Goal: Feedback & Contribution: Leave review/rating

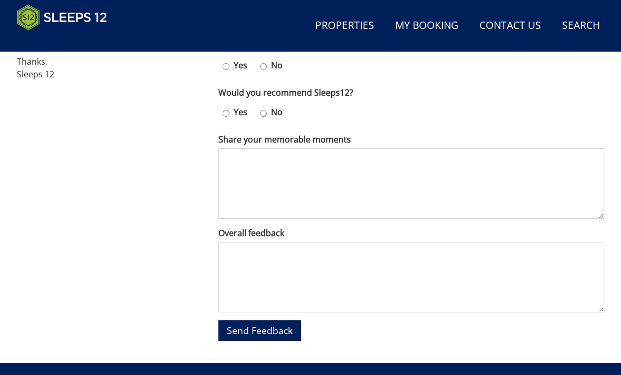
click at [235, 159] on textarea "Share your memorable moments" at bounding box center [410, 183] width 385 height 70
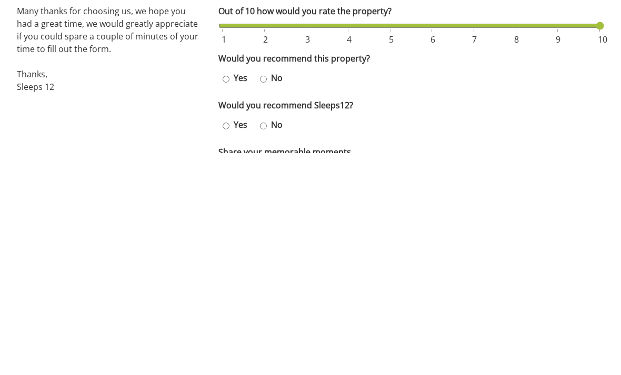
scroll to position [234, 0]
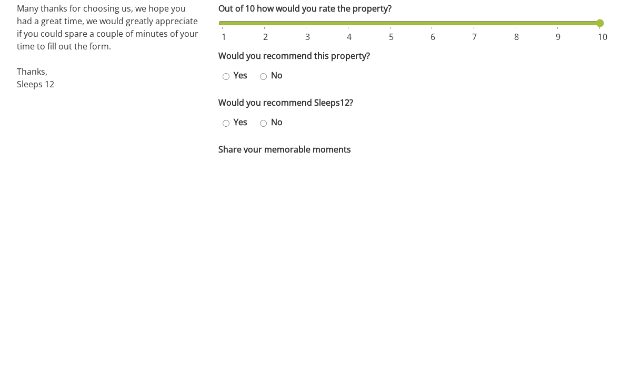
click at [228, 291] on input "Yes" at bounding box center [225, 298] width 7 height 15
radio input "true"
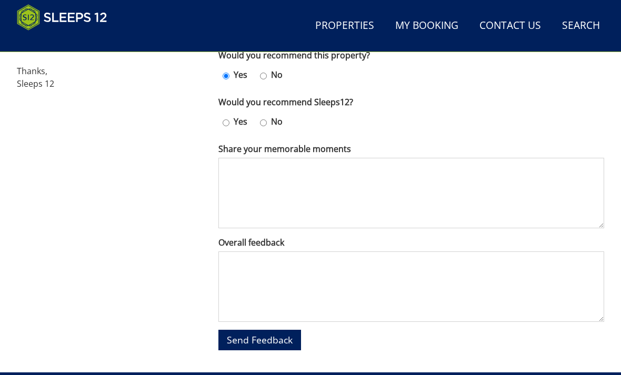
click at [234, 115] on label "Yes" at bounding box center [240, 121] width 22 height 13
click at [229, 115] on input "Yes" at bounding box center [225, 122] width 7 height 15
radio input "true"
click at [238, 164] on textarea "Share your memorable moments" at bounding box center [410, 193] width 385 height 70
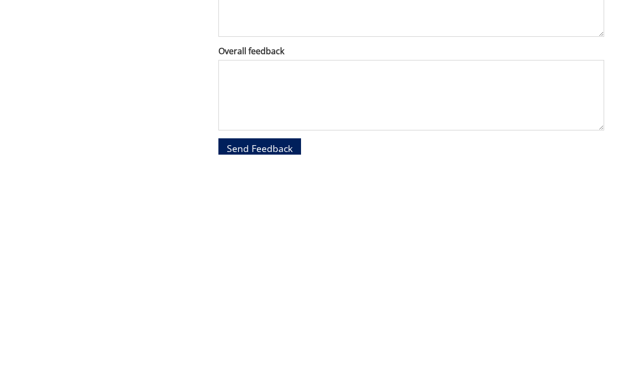
scroll to position [449, 0]
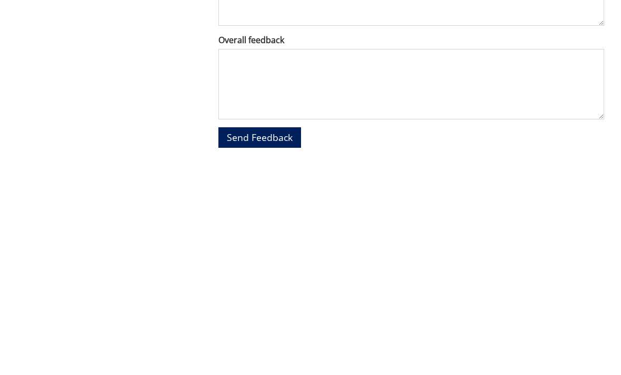
type textarea "Lovely property. Very well equipped. Perfect for family and friends reunion."
click at [244, 259] on textarea "Overall feedback" at bounding box center [410, 294] width 385 height 70
type textarea "W"
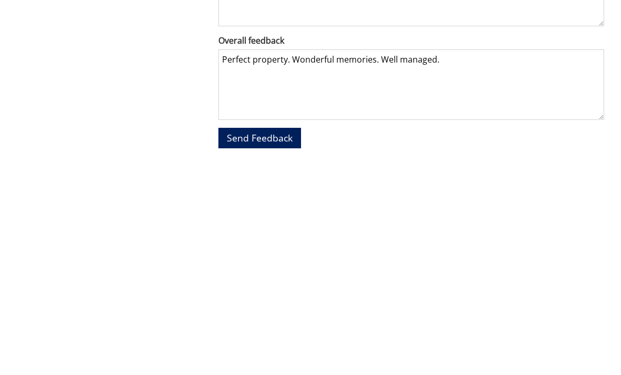
type textarea "Perfect property. Wonderful memories. Well managed."
click at [261, 341] on span "Send Feedback" at bounding box center [260, 347] width 66 height 13
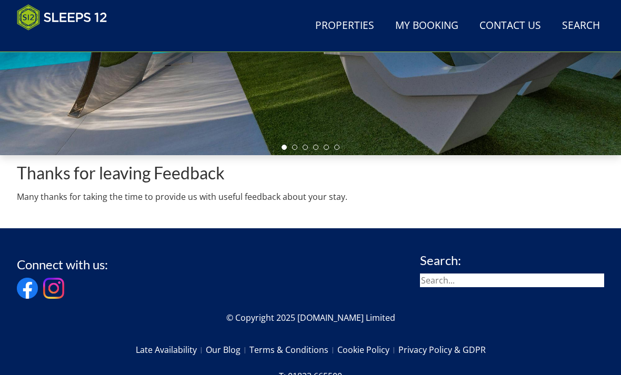
scroll to position [325, 0]
